Goal: Navigation & Orientation: Find specific page/section

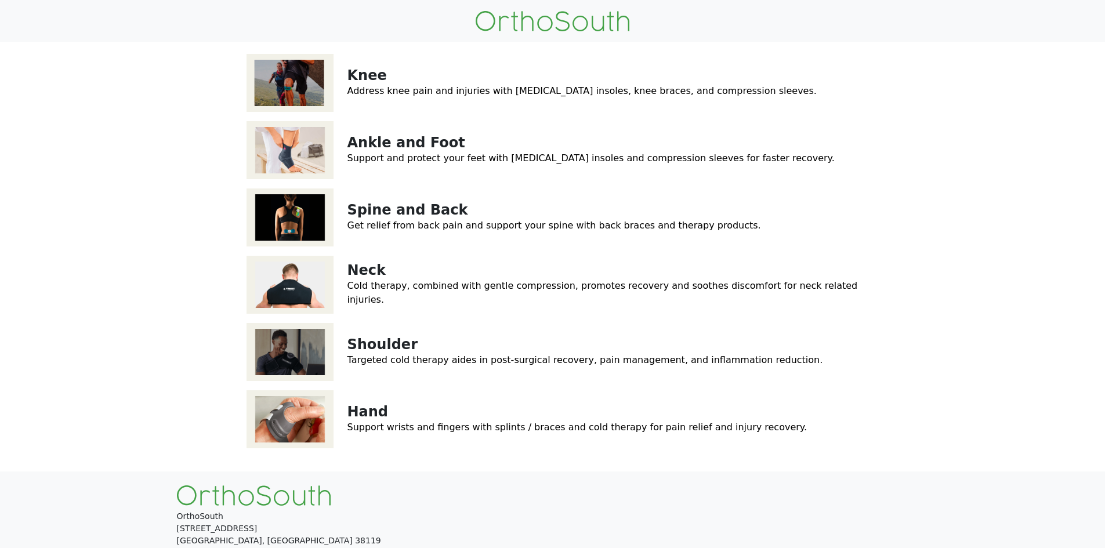
scroll to position [71, 0]
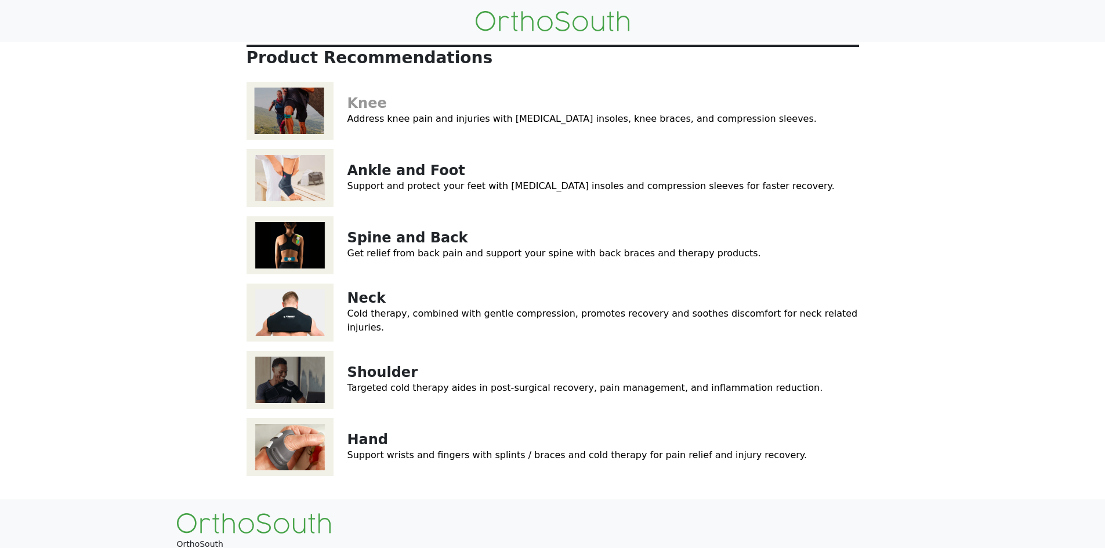
click at [363, 111] on link "Knee" at bounding box center [366, 103] width 39 height 16
click at [315, 207] on img at bounding box center [289, 178] width 87 height 58
click at [302, 274] on img at bounding box center [289, 245] width 87 height 58
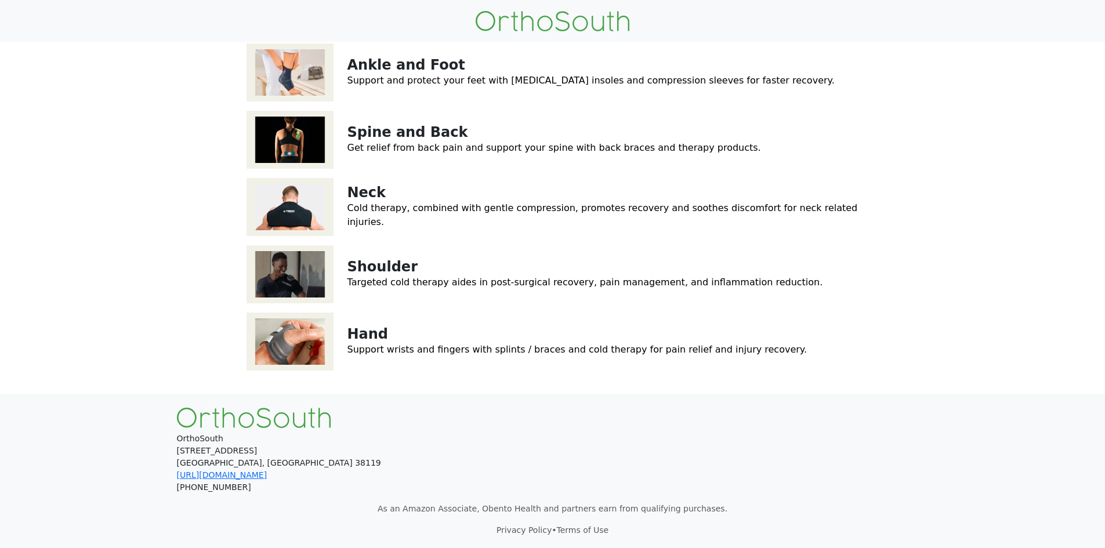
scroll to position [194, 0]
click at [289, 303] on img at bounding box center [289, 274] width 87 height 58
click at [310, 371] on img at bounding box center [289, 342] width 87 height 58
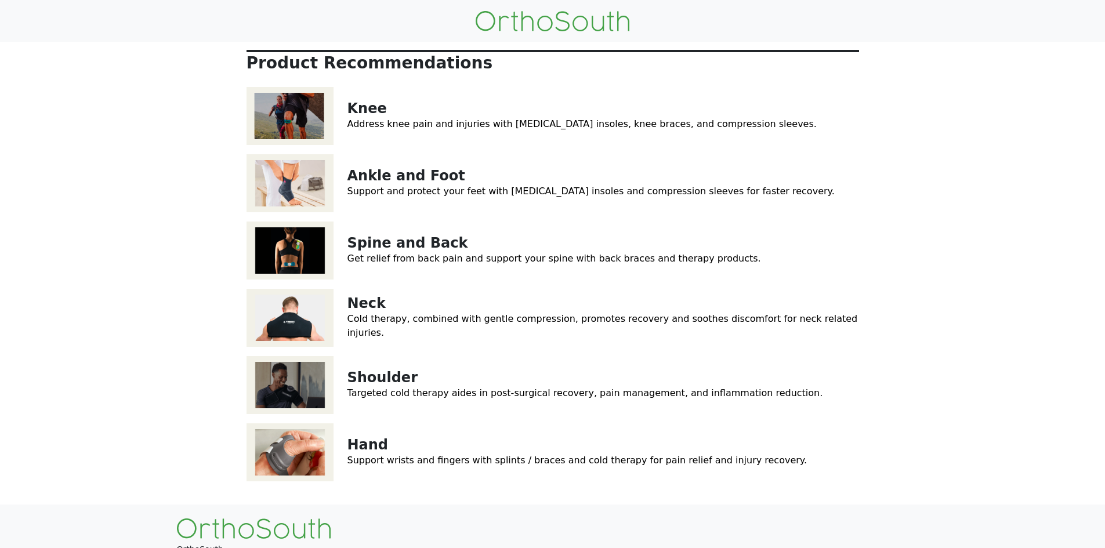
scroll to position [0, 0]
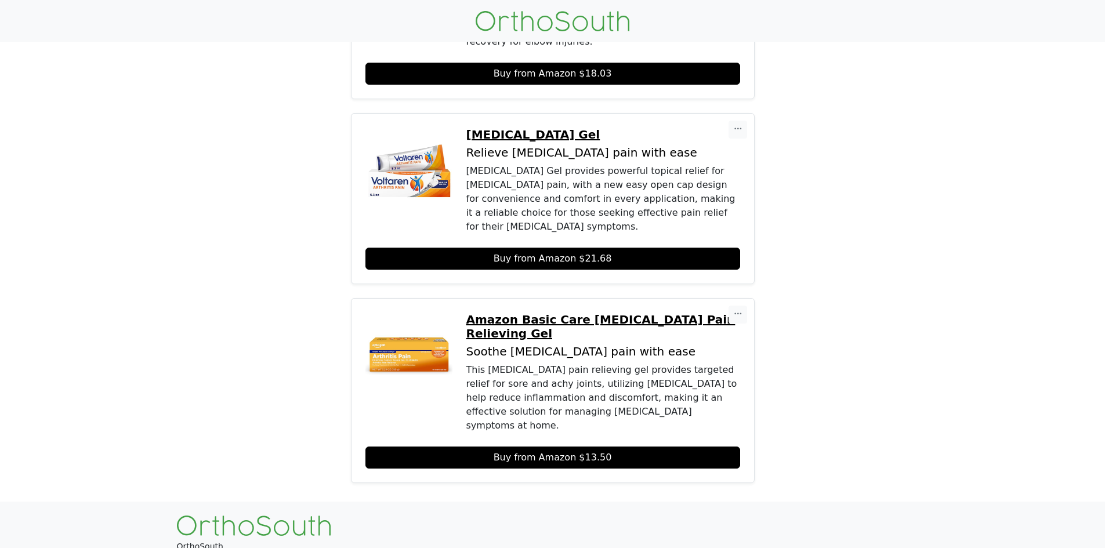
scroll to position [996, 0]
